Goal: Task Accomplishment & Management: Complete application form

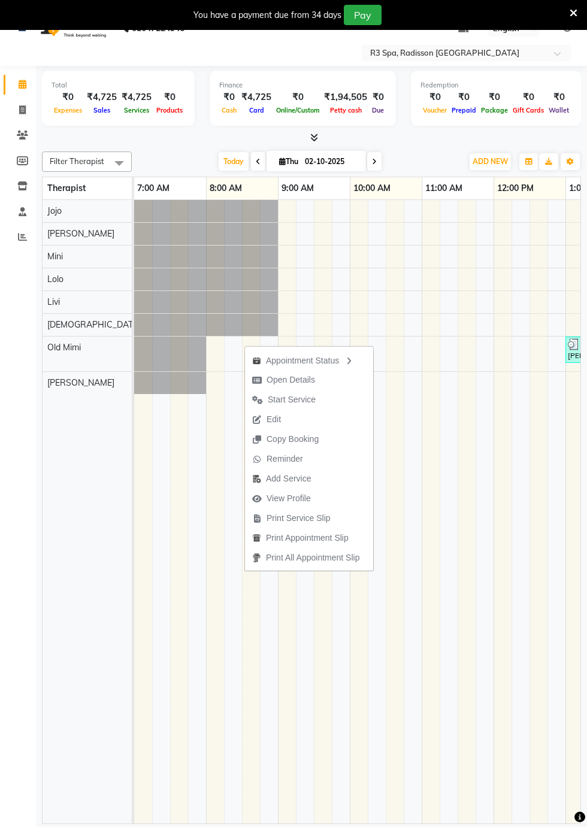
click at [318, 381] on span "Open Details" at bounding box center [283, 380] width 77 height 20
select select "7"
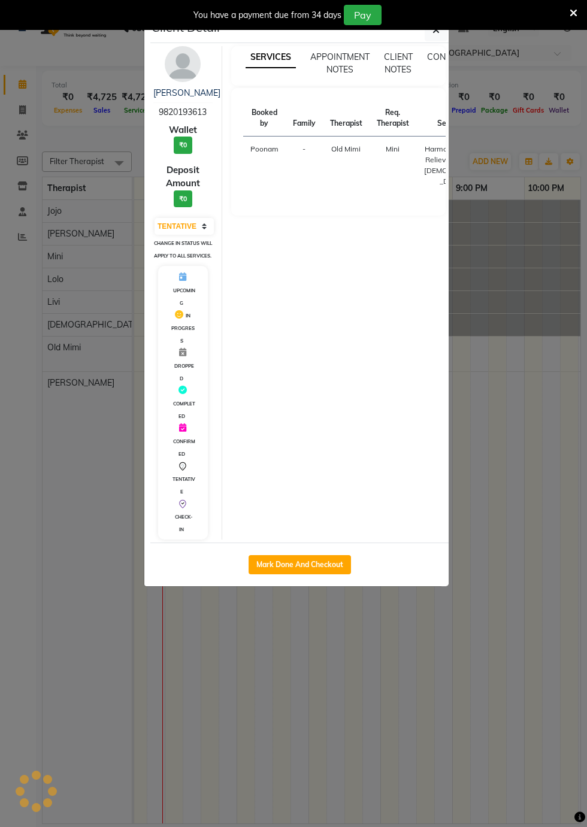
click at [349, 575] on button "Mark Done And Checkout" at bounding box center [300, 564] width 102 height 19
select select "service"
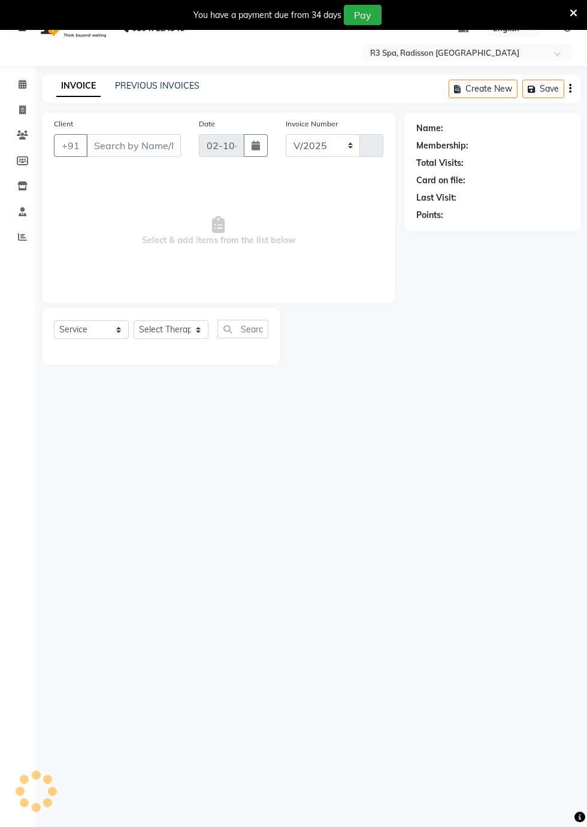
select select "8678"
type input "0537"
type input "98******13"
select select "90041"
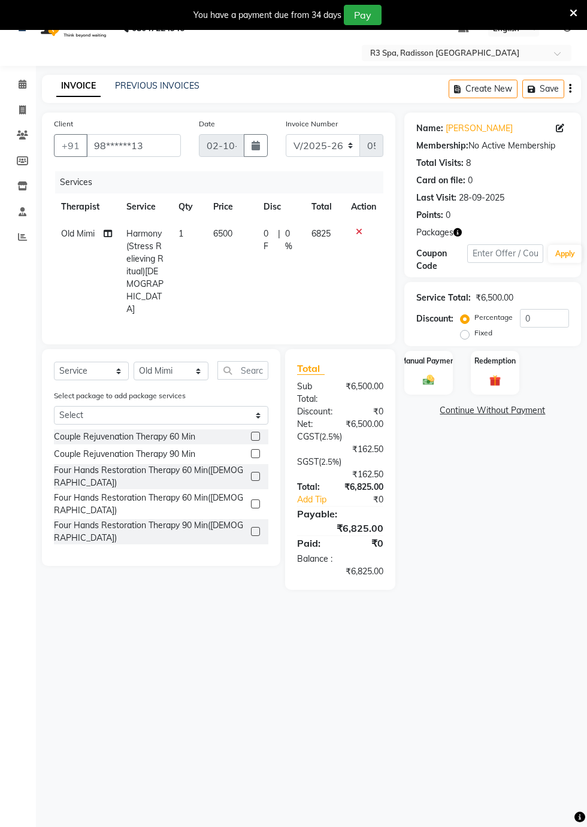
click at [502, 376] on img at bounding box center [495, 381] width 19 height 14
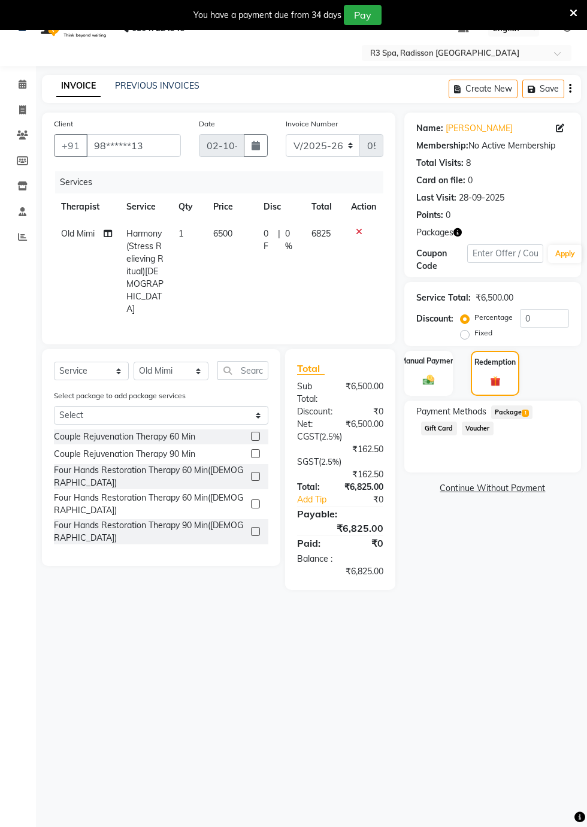
click at [520, 415] on span "Package 1" at bounding box center [511, 413] width 41 height 14
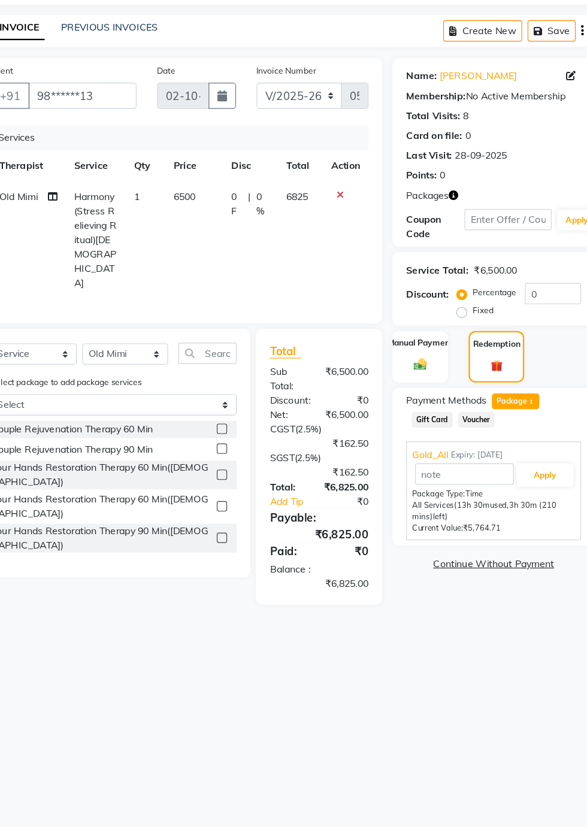
scroll to position [22, 0]
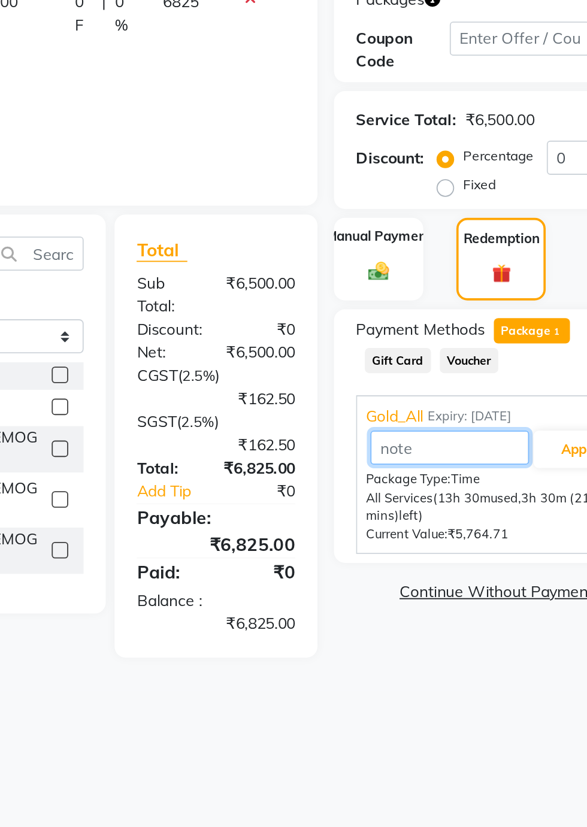
click at [441, 467] on input "text" at bounding box center [467, 476] width 86 height 19
click at [443, 467] on input "text" at bounding box center [467, 476] width 86 height 19
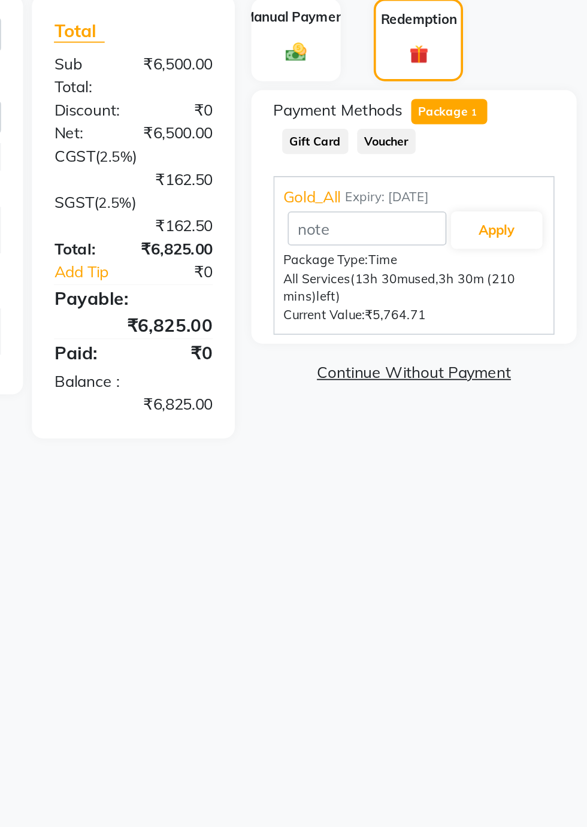
click at [431, 460] on span "Gold_All" at bounding box center [437, 460] width 31 height 13
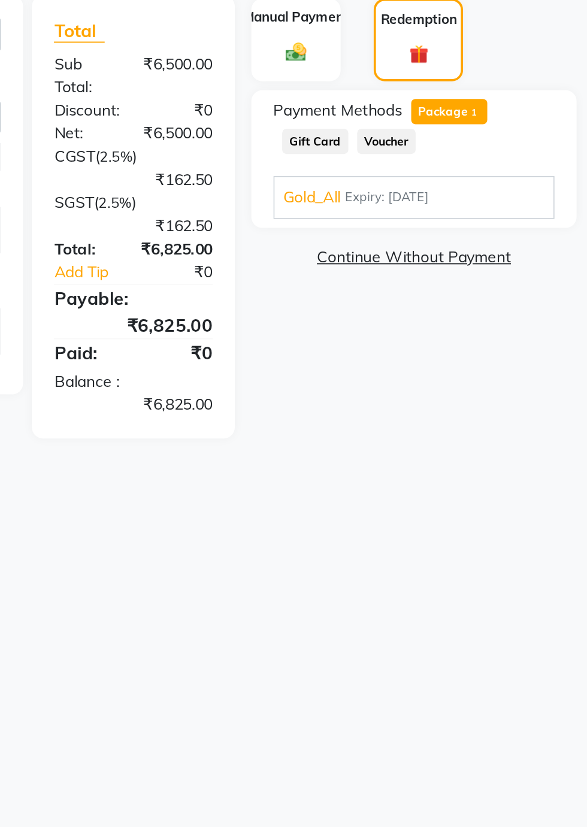
click at [436, 467] on div "Gold_All Expiry: [DATE] Apply Package Type: Time All Services (13h 30m used, 3h…" at bounding box center [492, 459] width 153 height 23
click at [440, 460] on span "Gold_All" at bounding box center [437, 460] width 31 height 13
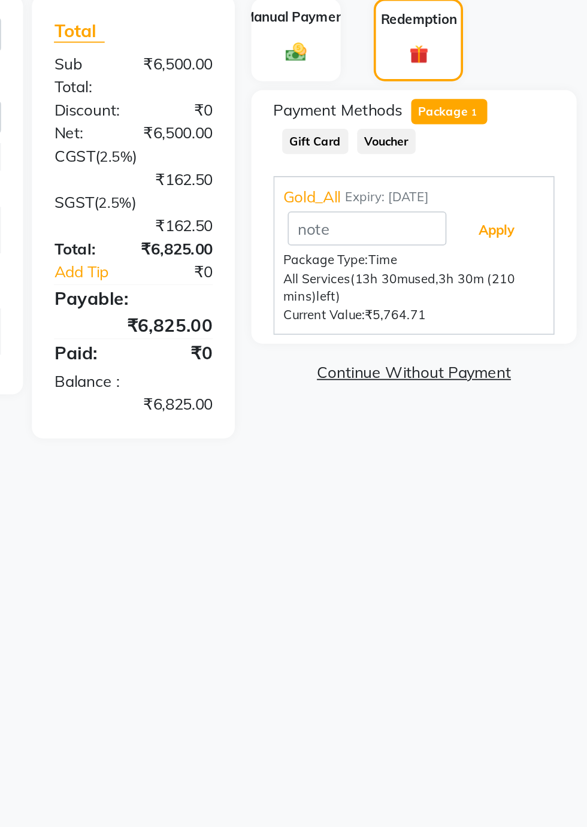
click at [542, 476] on button "Apply" at bounding box center [538, 477] width 50 height 20
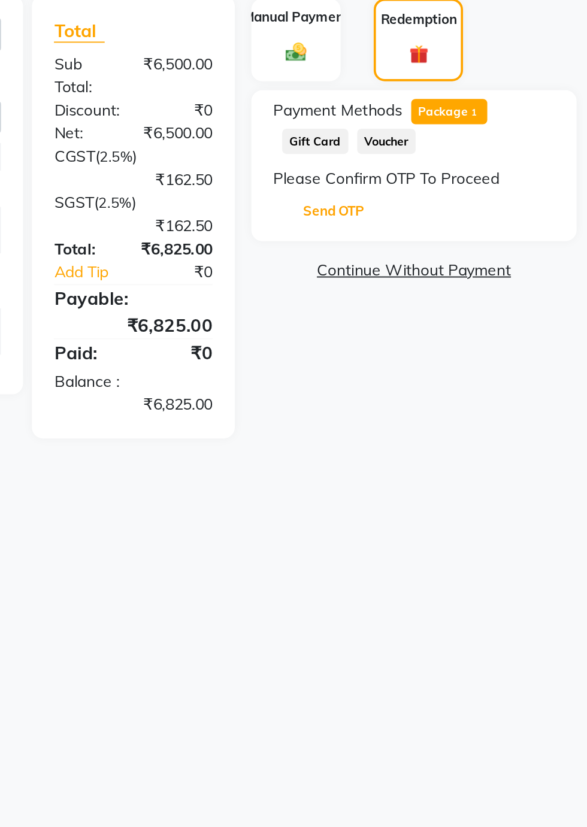
click at [454, 467] on button "Send OTP" at bounding box center [449, 467] width 63 height 20
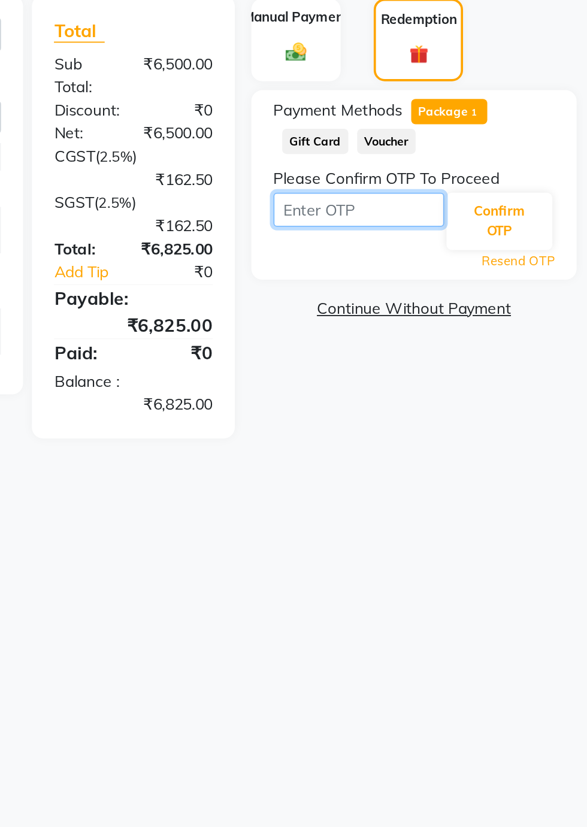
click at [452, 470] on input "text" at bounding box center [462, 466] width 93 height 19
type input "5379"
click at [545, 474] on button "Confirm OTP" at bounding box center [540, 472] width 58 height 31
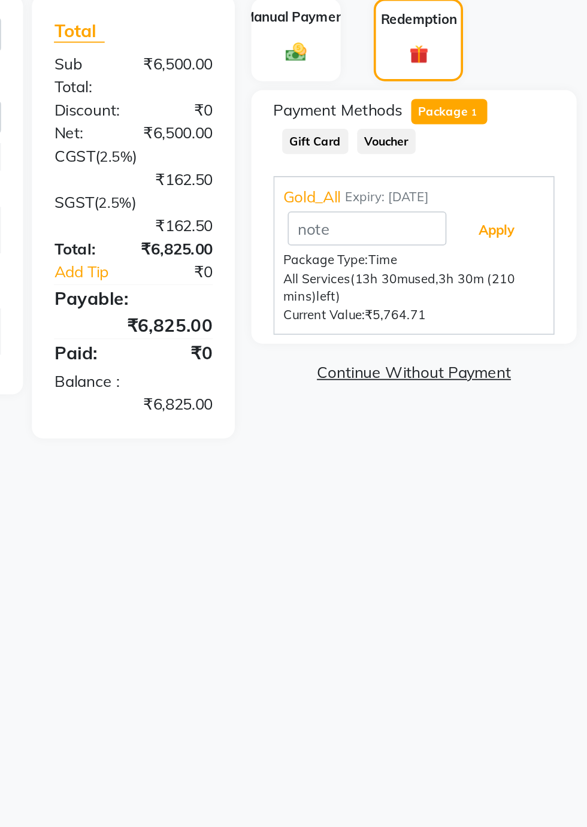
click at [546, 481] on button "Apply" at bounding box center [538, 477] width 50 height 20
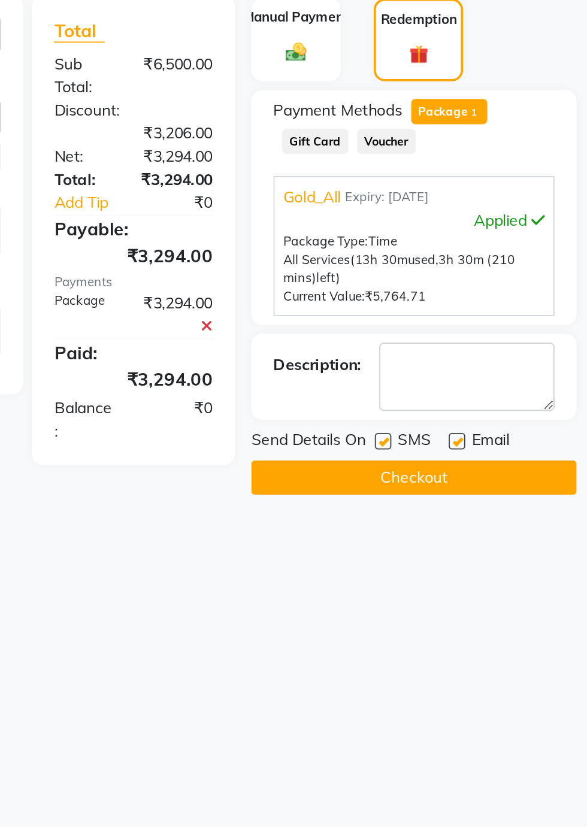
click at [517, 608] on button "Checkout" at bounding box center [492, 612] width 177 height 19
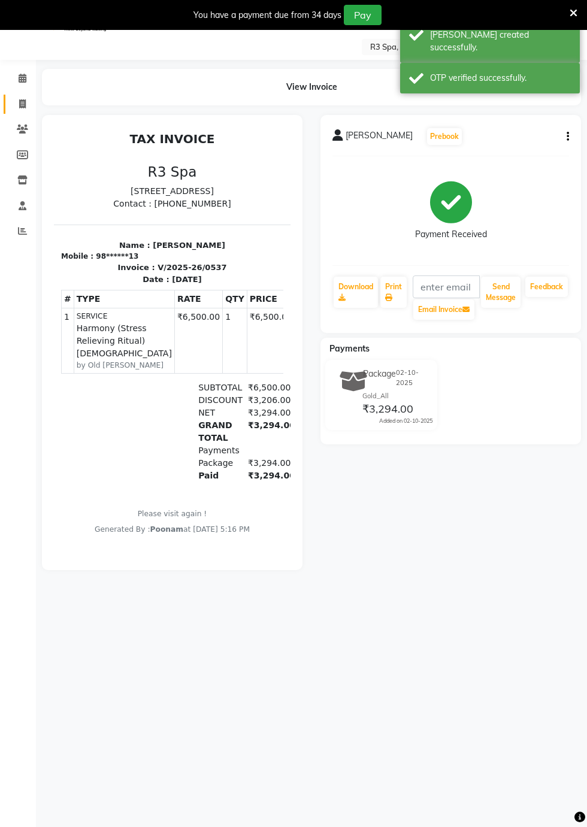
click at [25, 98] on span at bounding box center [22, 105] width 21 height 14
select select "service"
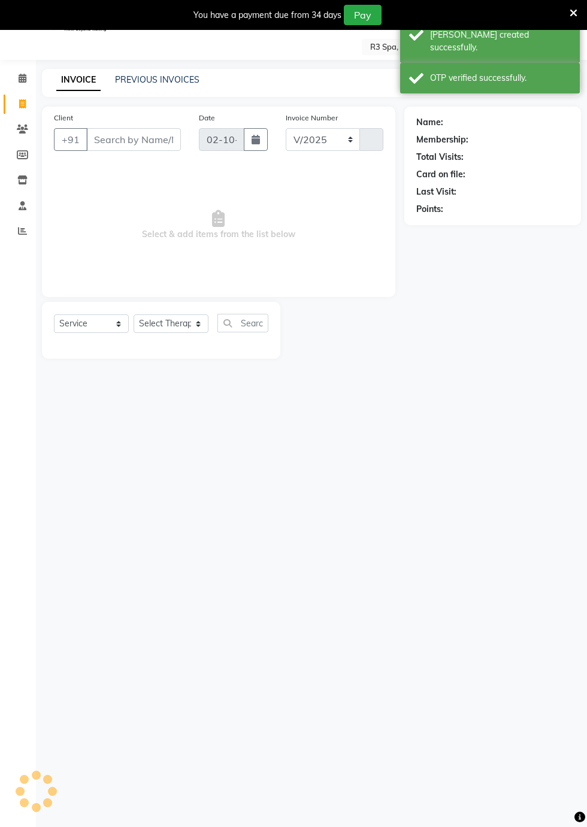
select select "8678"
type input "0538"
click at [25, 77] on icon at bounding box center [23, 78] width 8 height 9
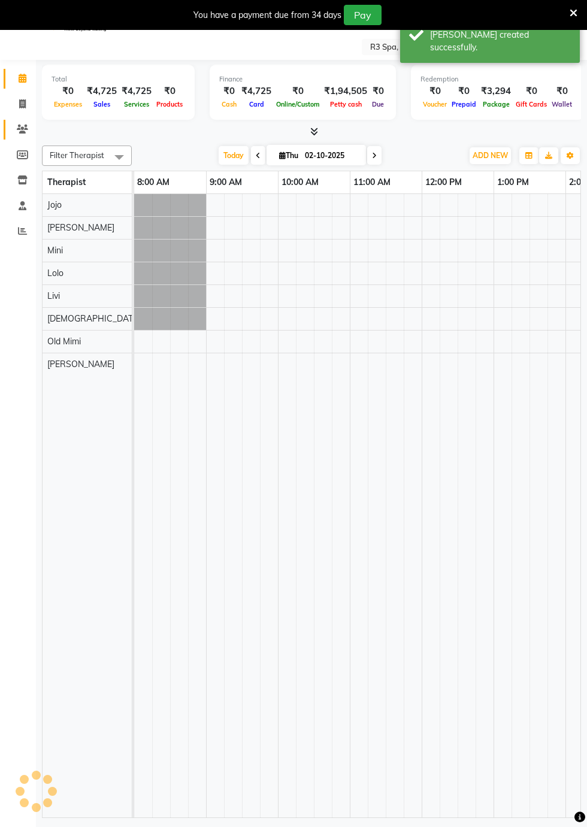
click at [23, 129] on icon at bounding box center [22, 129] width 11 height 9
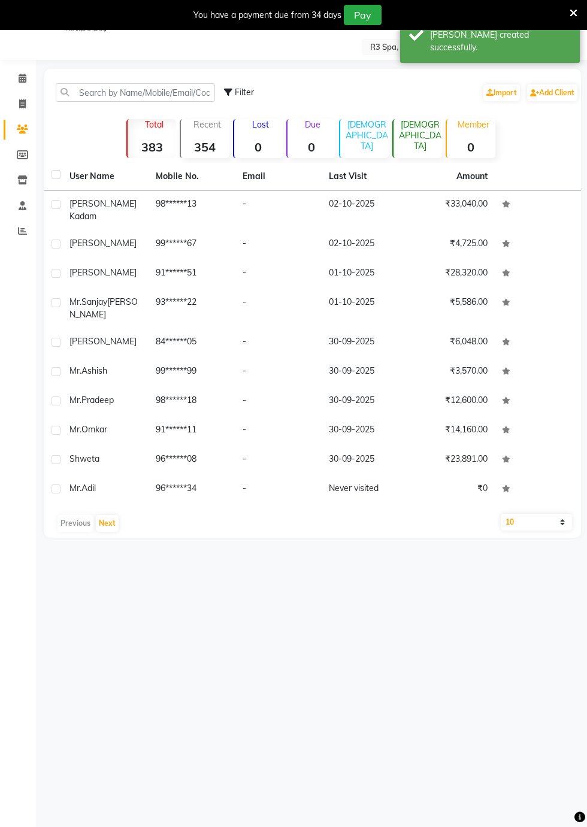
click at [126, 210] on td "[PERSON_NAME]" at bounding box center [105, 211] width 86 height 40
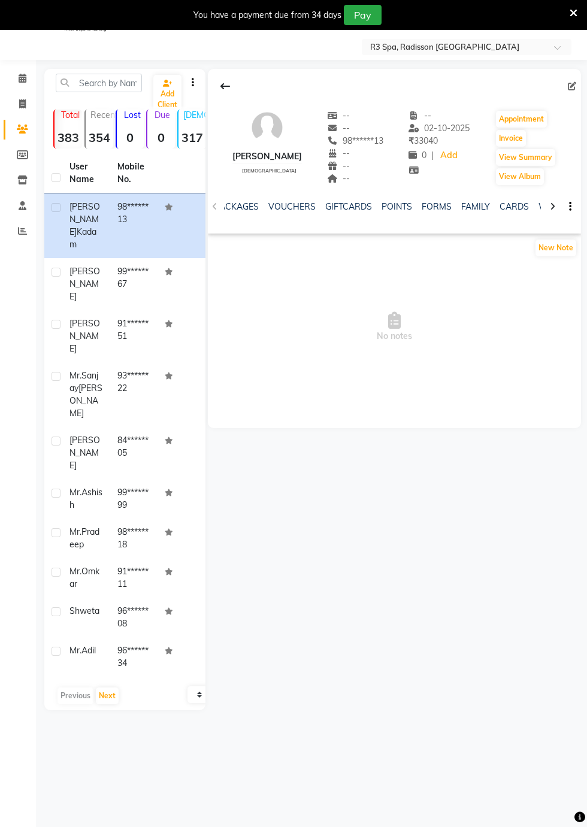
scroll to position [0, 410]
click at [427, 201] on link "FORMS" at bounding box center [434, 206] width 30 height 11
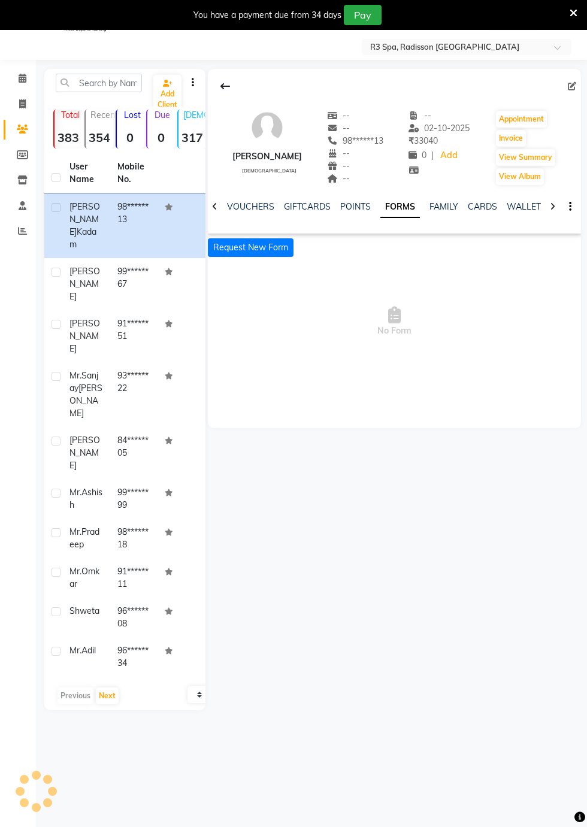
scroll to position [0, 342]
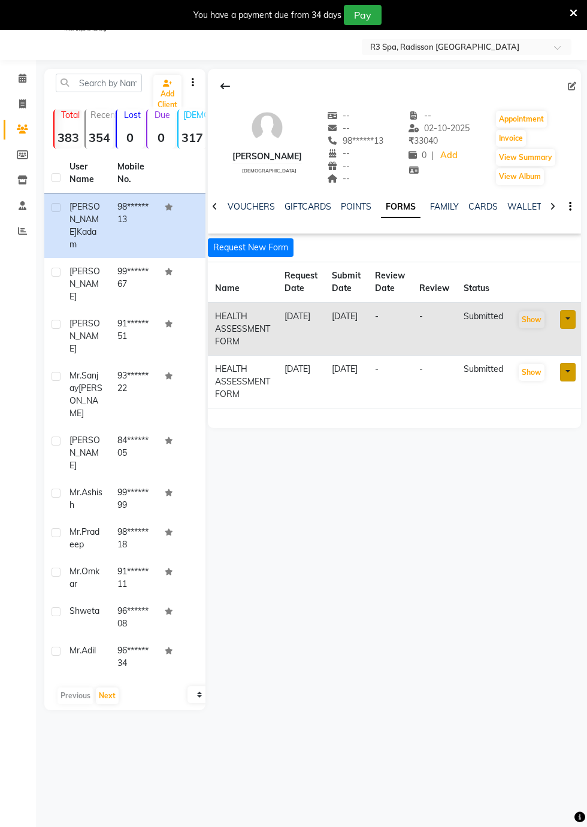
click at [269, 246] on button "Request New Form" at bounding box center [251, 247] width 86 height 19
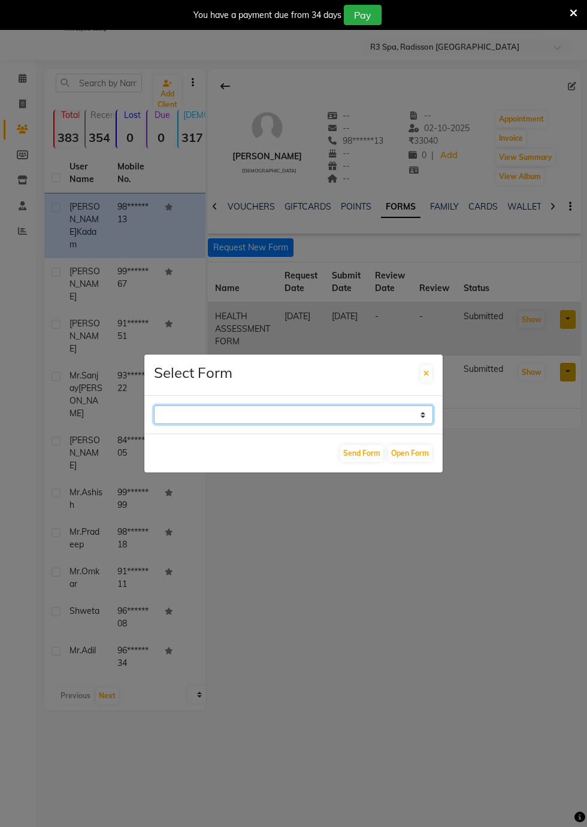
click at [418, 424] on select "GUEST FEEDBACK FORM HEALTH ASSESSMENT FORM" at bounding box center [293, 415] width 279 height 19
select select "204"
click at [154, 424] on select "GUEST FEEDBACK FORM HEALTH ASSESSMENT FORM" at bounding box center [293, 415] width 279 height 19
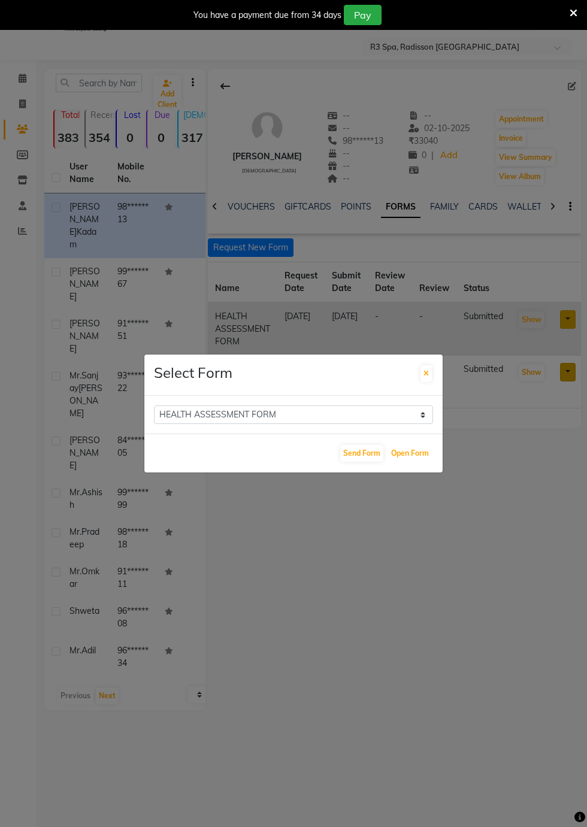
click at [429, 462] on button "Open Form" at bounding box center [410, 453] width 44 height 17
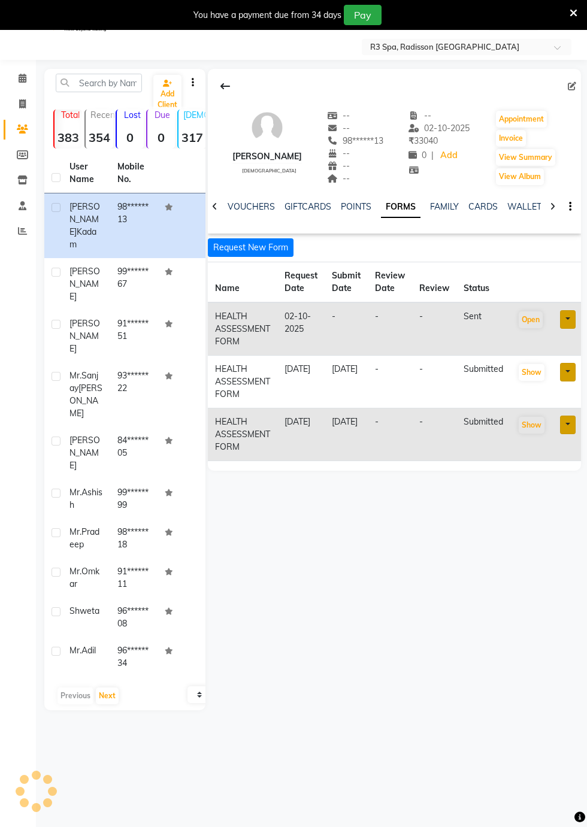
select select
click at [22, 80] on icon at bounding box center [23, 78] width 8 height 9
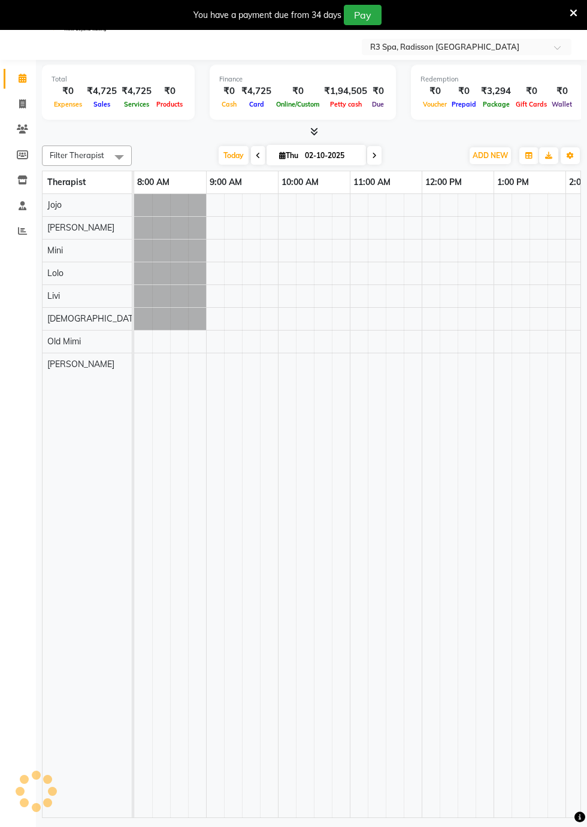
click at [32, 78] on span at bounding box center [22, 79] width 21 height 14
